Goal: Transaction & Acquisition: Book appointment/travel/reservation

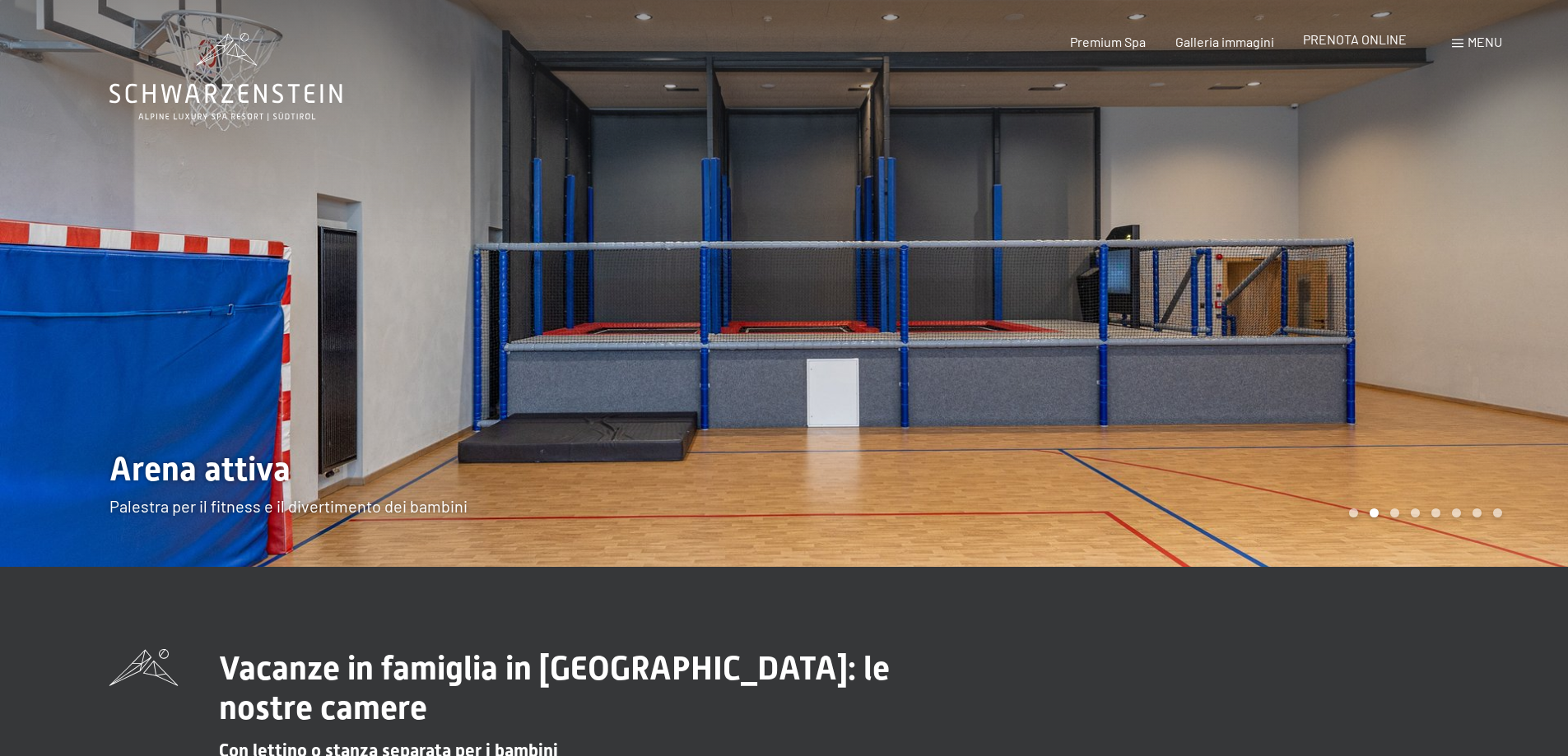
click at [1355, 45] on span "PRENOTA ONLINE" at bounding box center [1355, 39] width 104 height 16
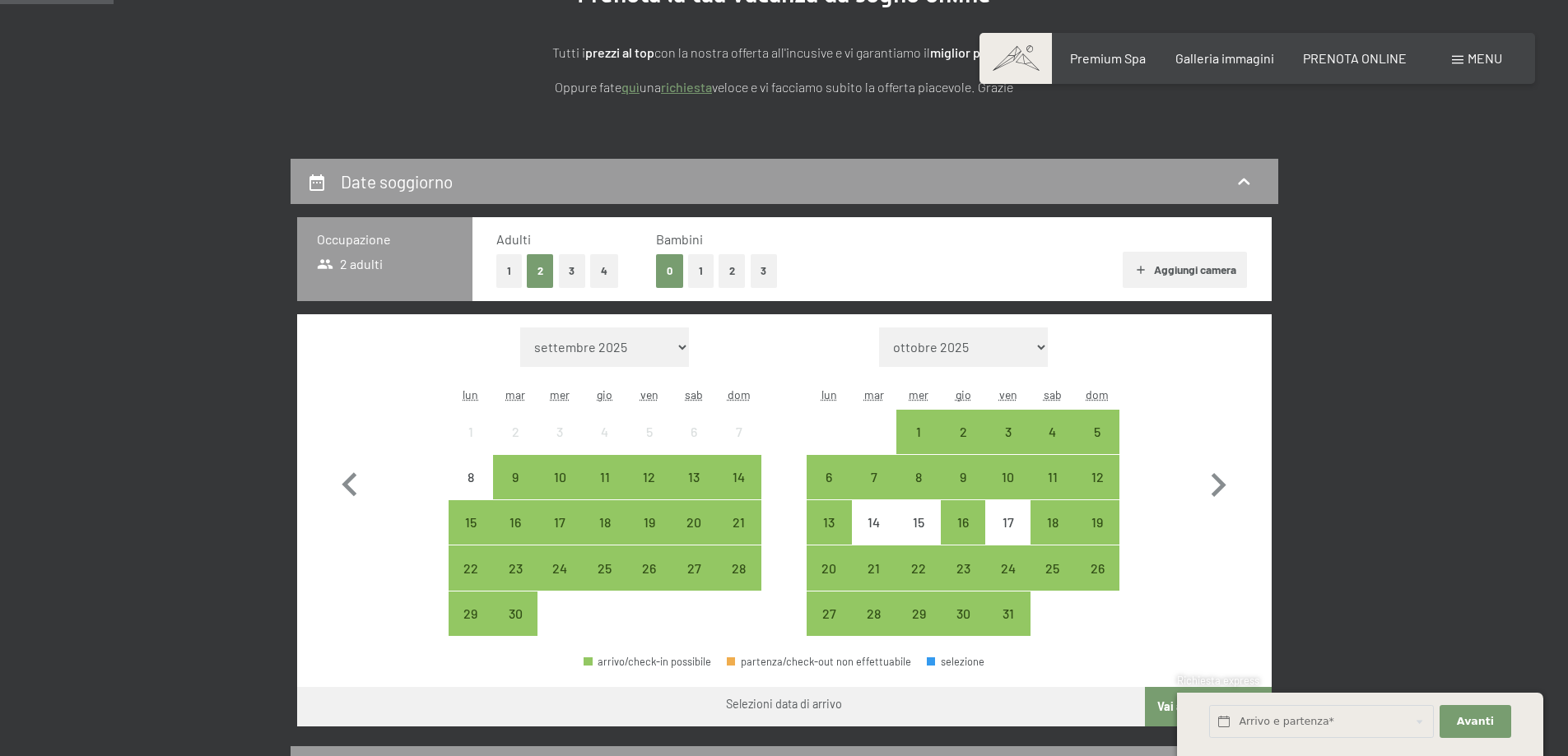
scroll to position [412, 0]
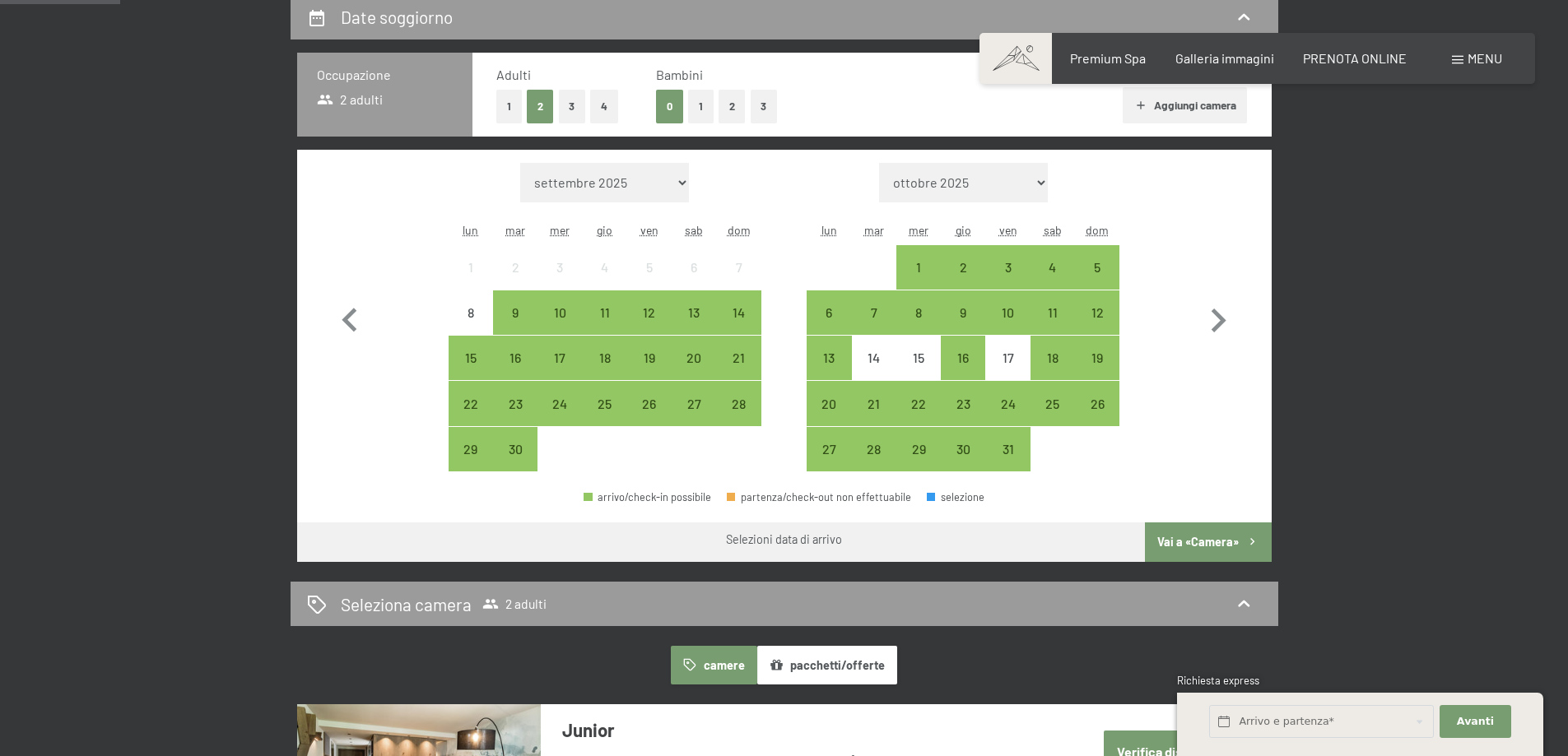
click at [736, 106] on button "2" at bounding box center [732, 107] width 28 height 34
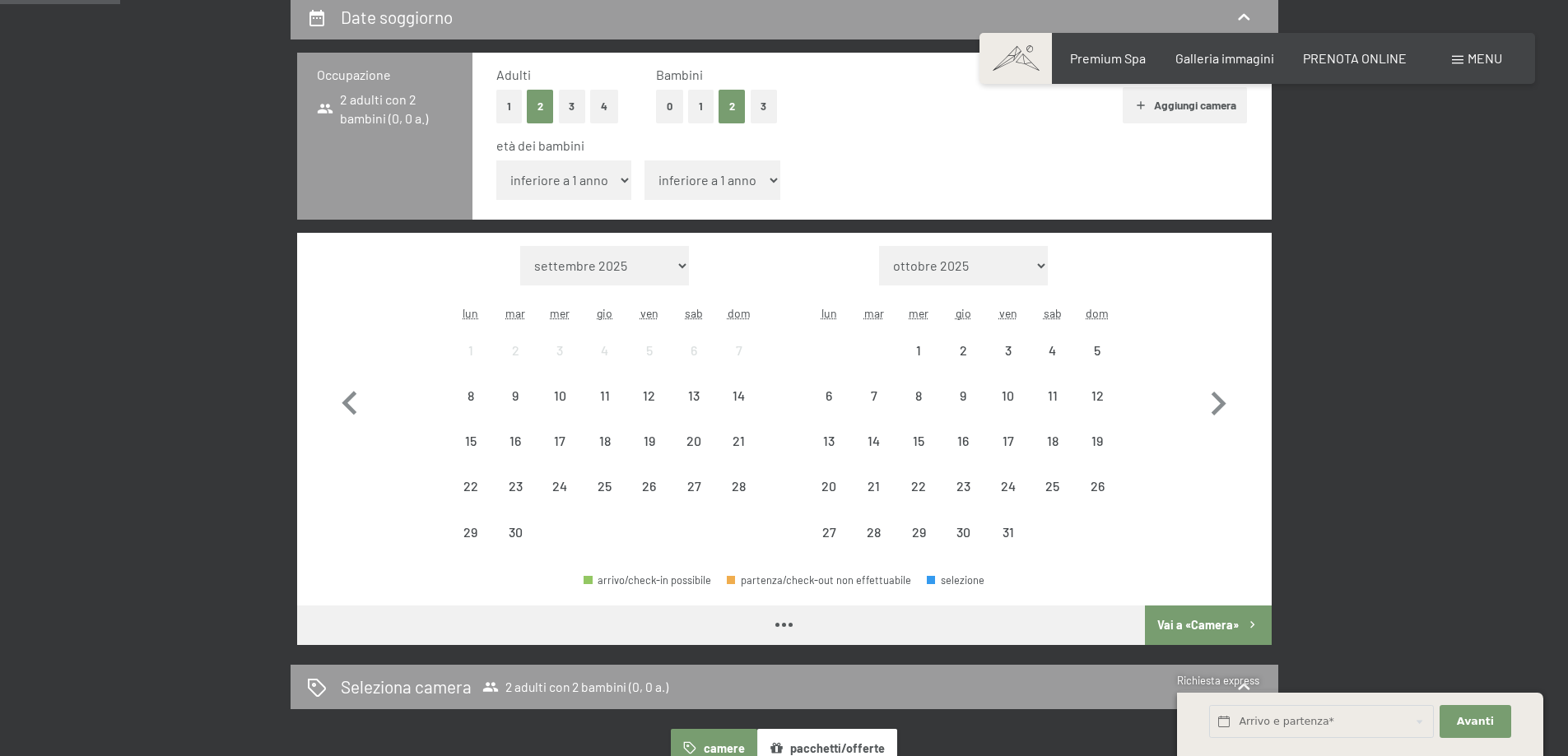
click at [511, 159] on div "età dei bambini inferiore a 1 anno 1 anno 2 anni 3 anni 4 anni 5 anni 6 anni 7 …" at bounding box center [872, 172] width 752 height 70
click at [512, 177] on select "inferiore a 1 anno 1 anno 2 anni 3 anni 4 anni 5 anni 6 anni 7 anni 8 anni 9 an…" at bounding box center [564, 180] width 136 height 39
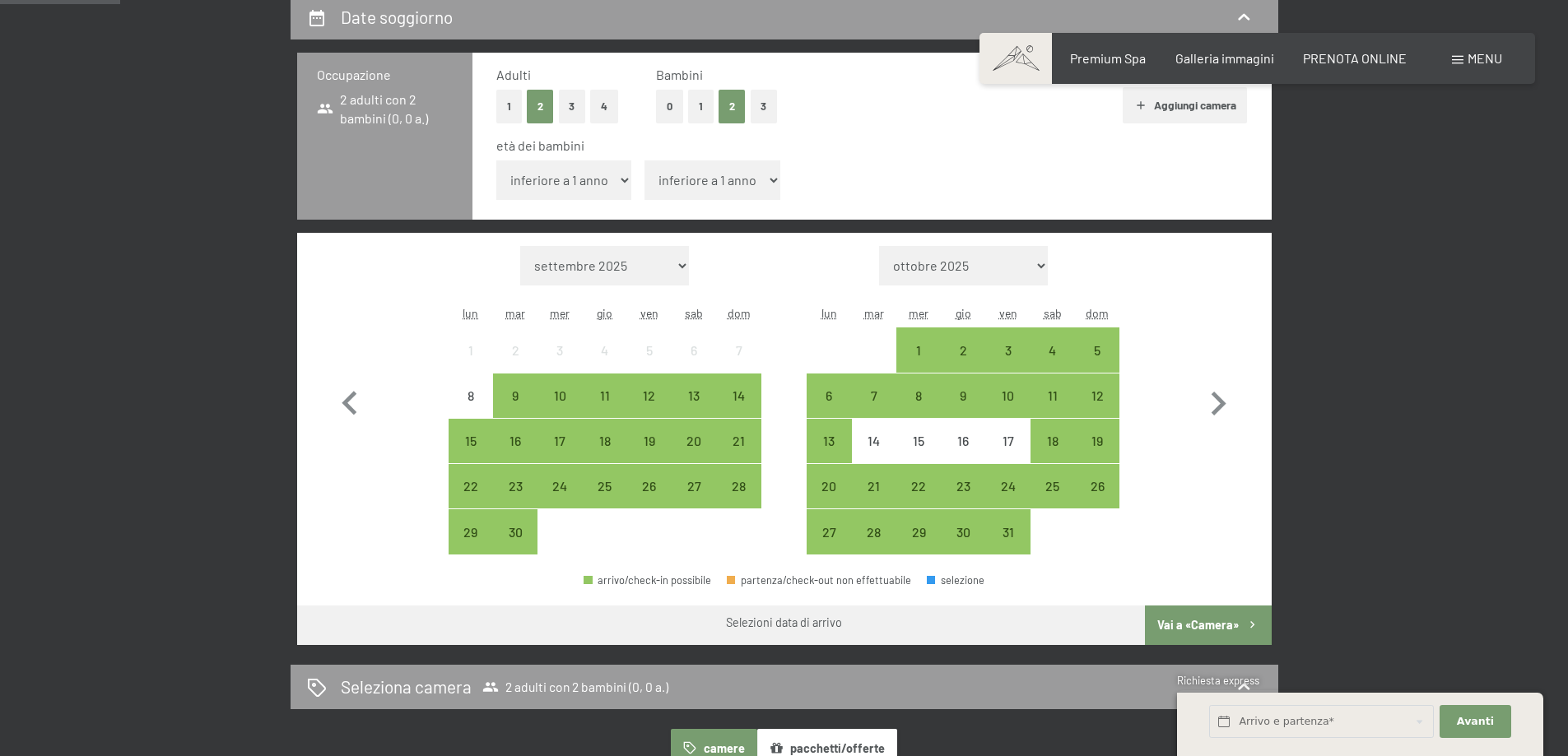
select select "4"
click at [496, 160] on select "inferiore a 1 anno 1 anno 2 anni 3 anni 4 anni 5 anni 6 anni 7 anni 8 anni 9 an…" at bounding box center [564, 180] width 136 height 39
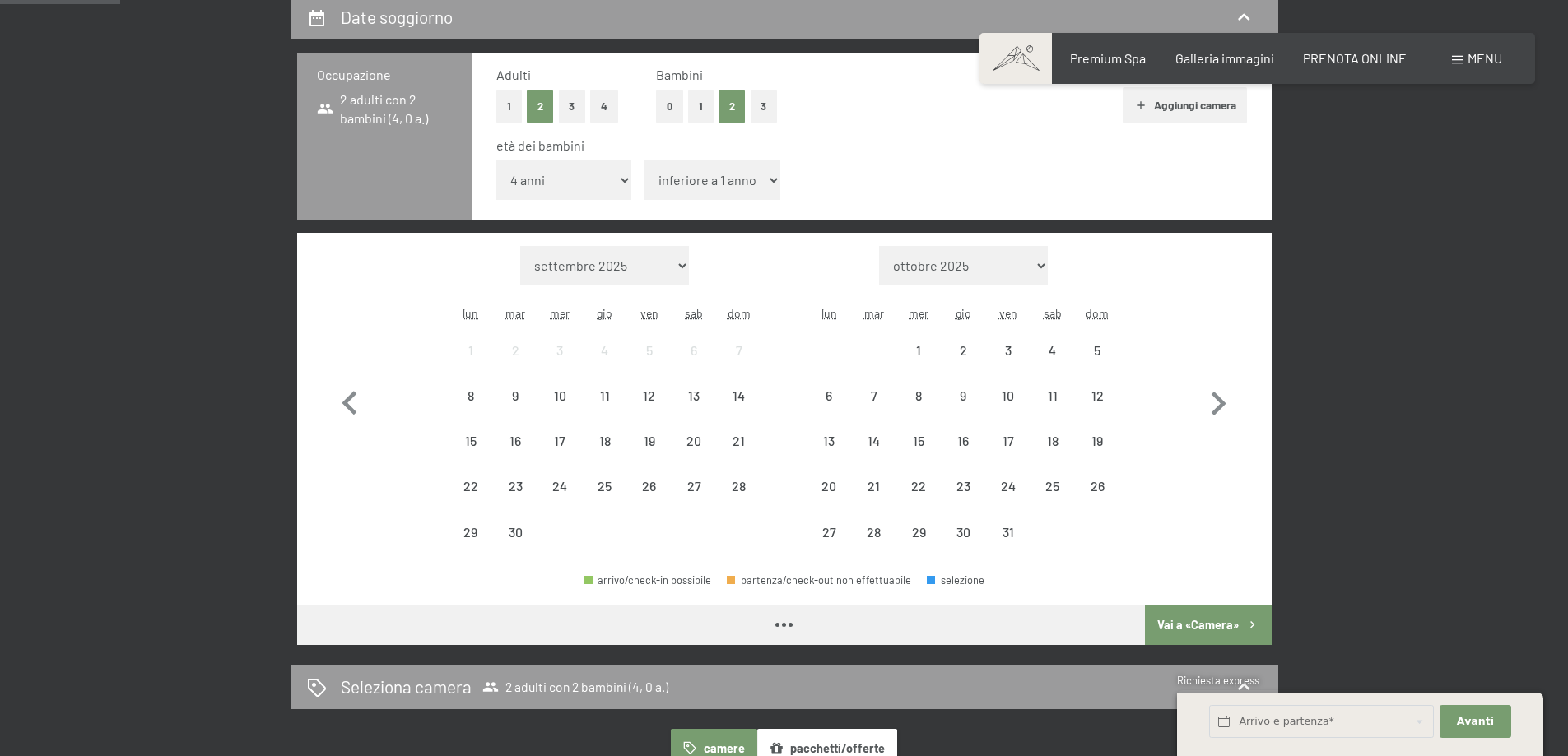
click at [668, 161] on select "inferiore a 1 anno 1 anno 2 anni 3 anni 4 anni 5 anni 6 anni 7 anni 8 anni 9 an…" at bounding box center [712, 180] width 136 height 39
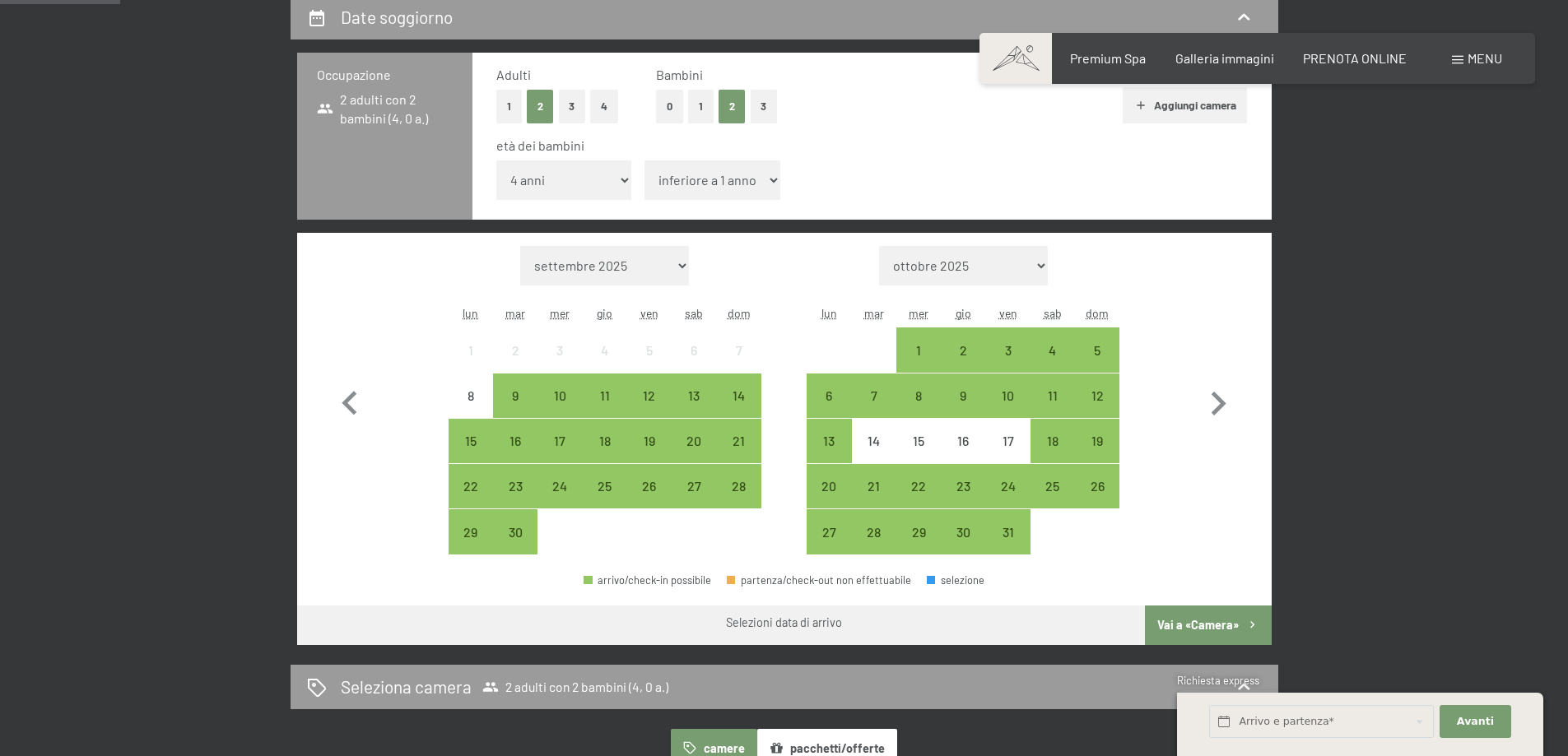
select select "8"
click at [644, 160] on select "inferiore a 1 anno 1 anno 2 anni 3 anni 4 anni 5 anni 6 anni 7 anni 8 anni 9 an…" at bounding box center [712, 180] width 136 height 39
click at [1213, 400] on icon "button" at bounding box center [1218, 404] width 48 height 48
select select "[DATE]"
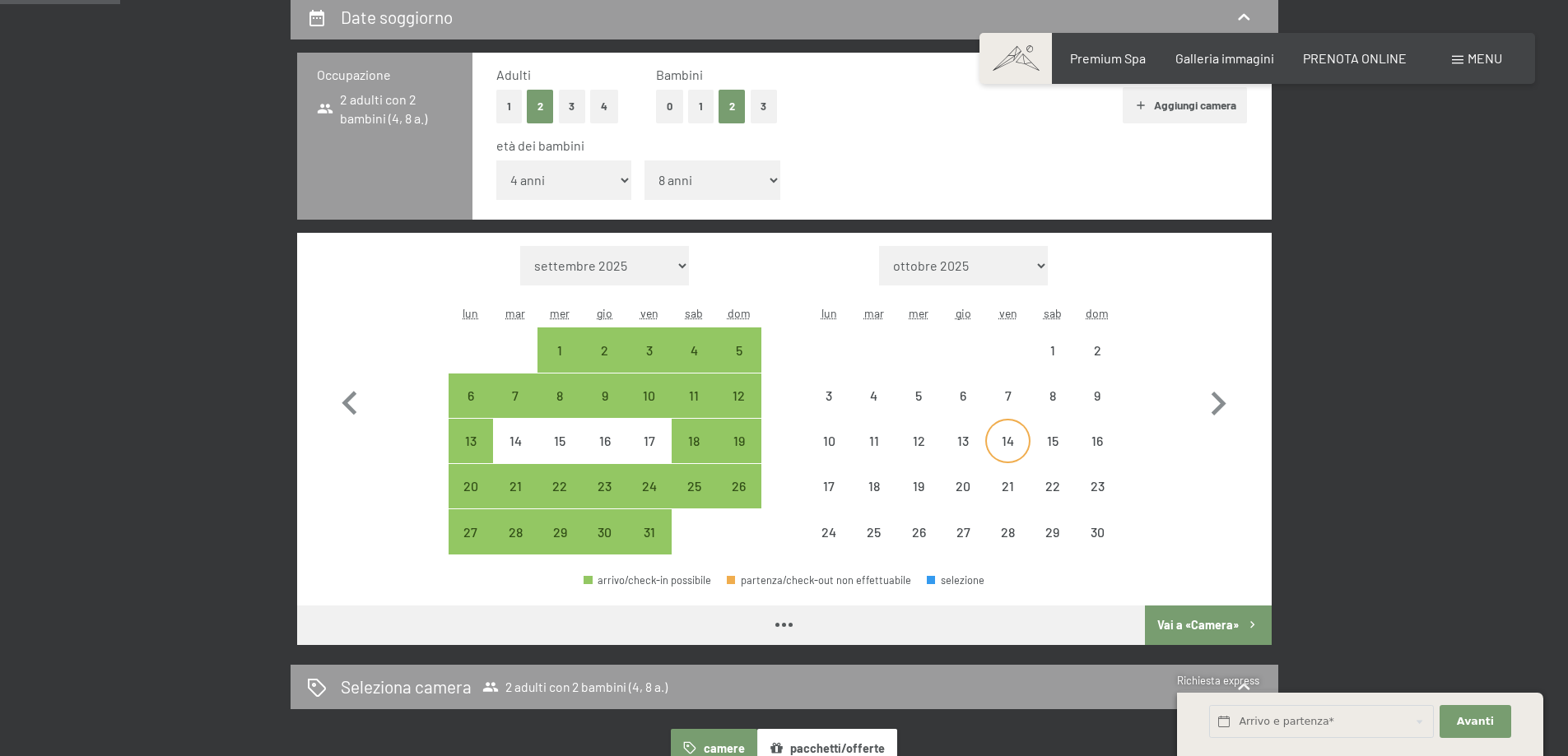
select select "[DATE]"
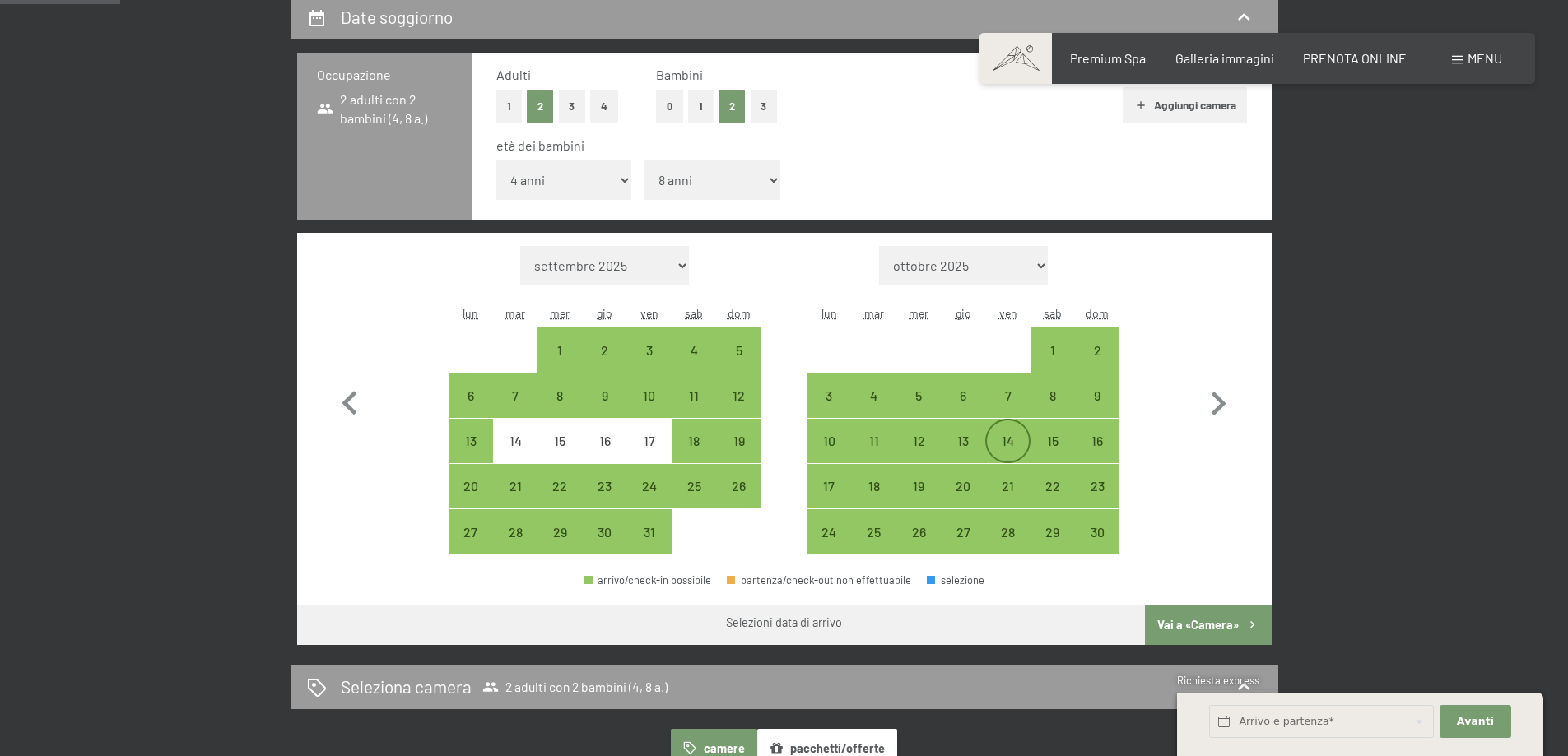
click at [1018, 438] on div "14" at bounding box center [1007, 455] width 41 height 41
select select "[DATE]"
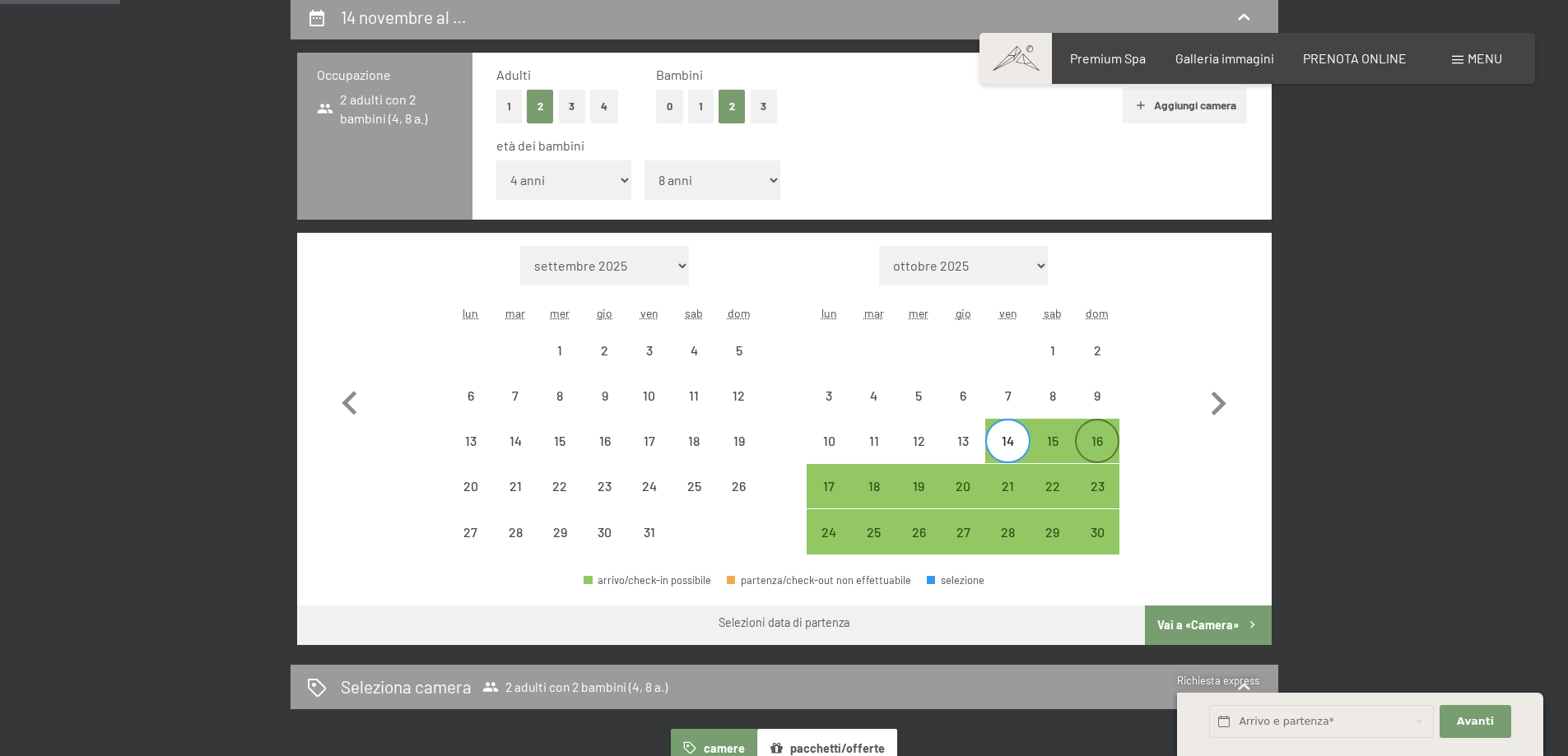
click at [1091, 435] on div "16" at bounding box center [1097, 455] width 41 height 41
select select "[DATE]"
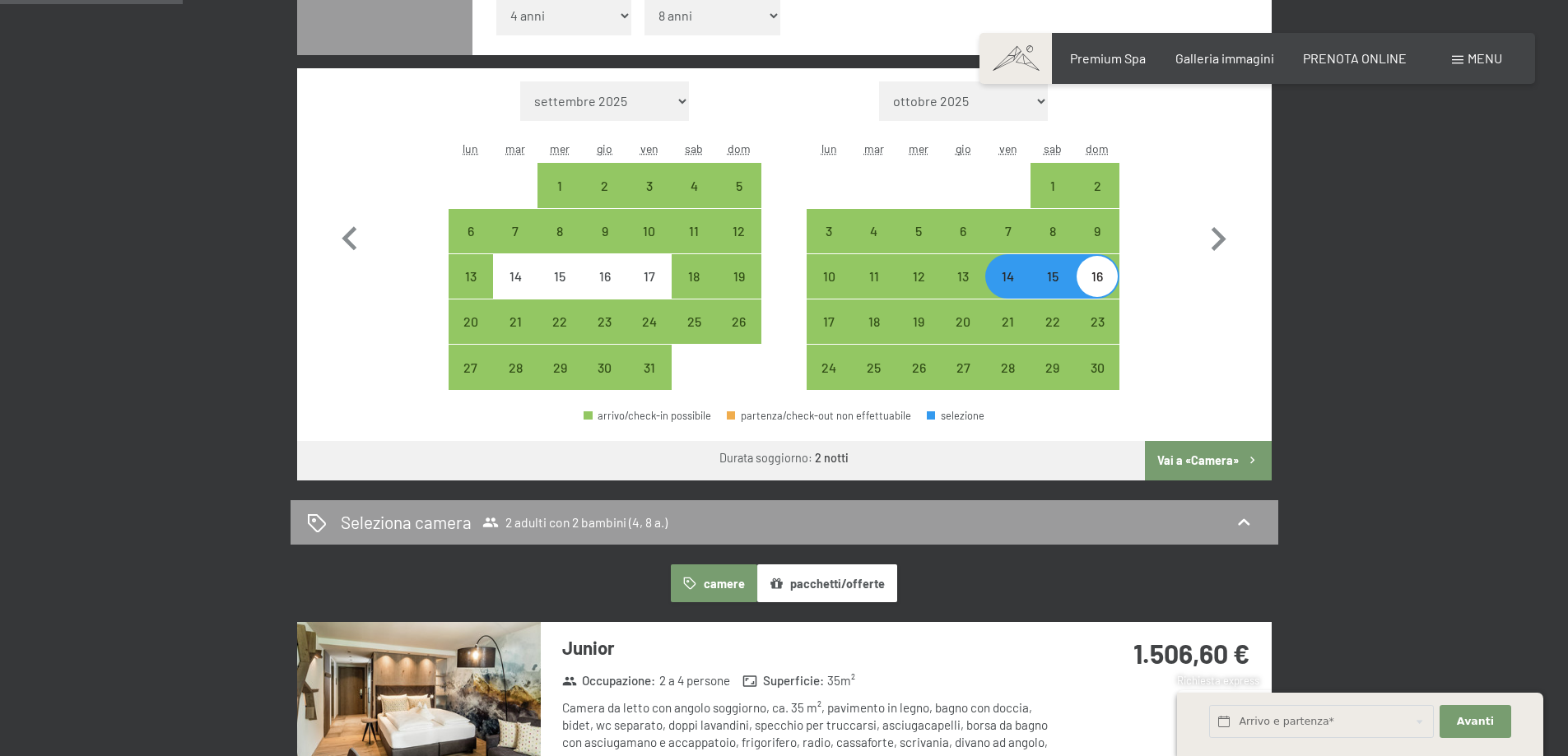
click at [1222, 459] on button "Vai a «Camera»" at bounding box center [1208, 461] width 126 height 39
select select "[DATE]"
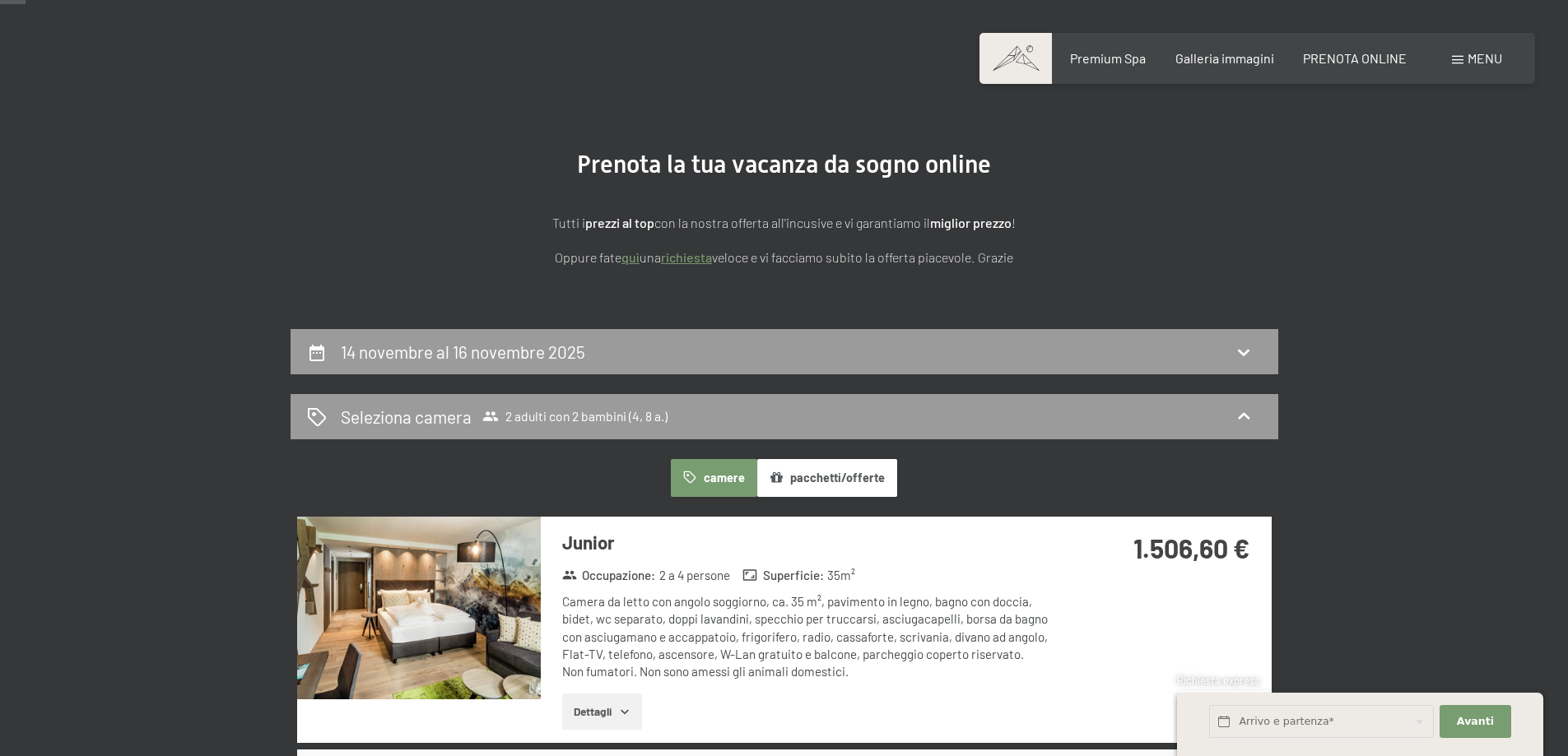
scroll to position [0, 0]
